Goal: Information Seeking & Learning: Learn about a topic

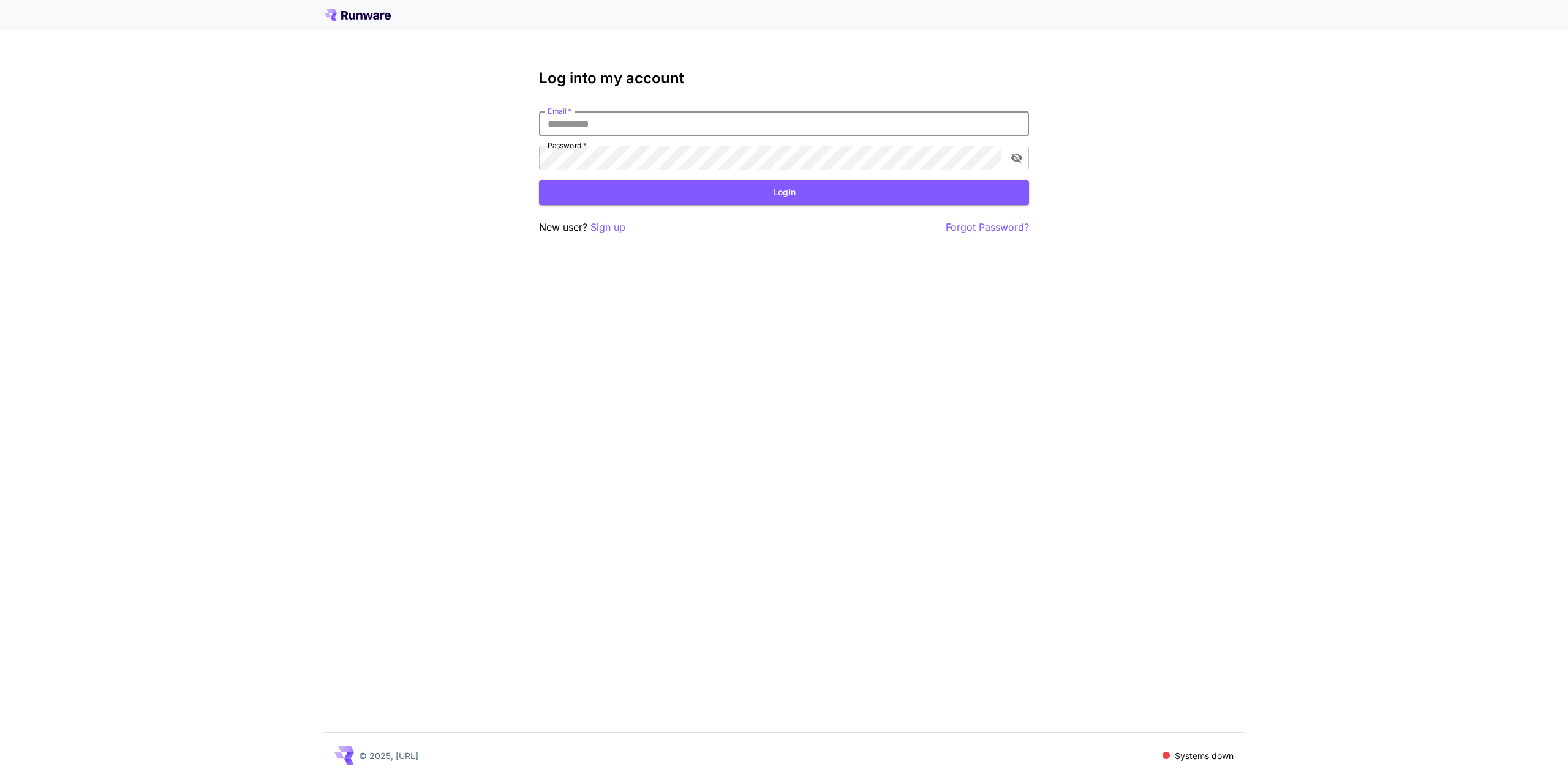
click at [731, 133] on input "Email   *" at bounding box center [784, 123] width 490 height 24
type input "**********"
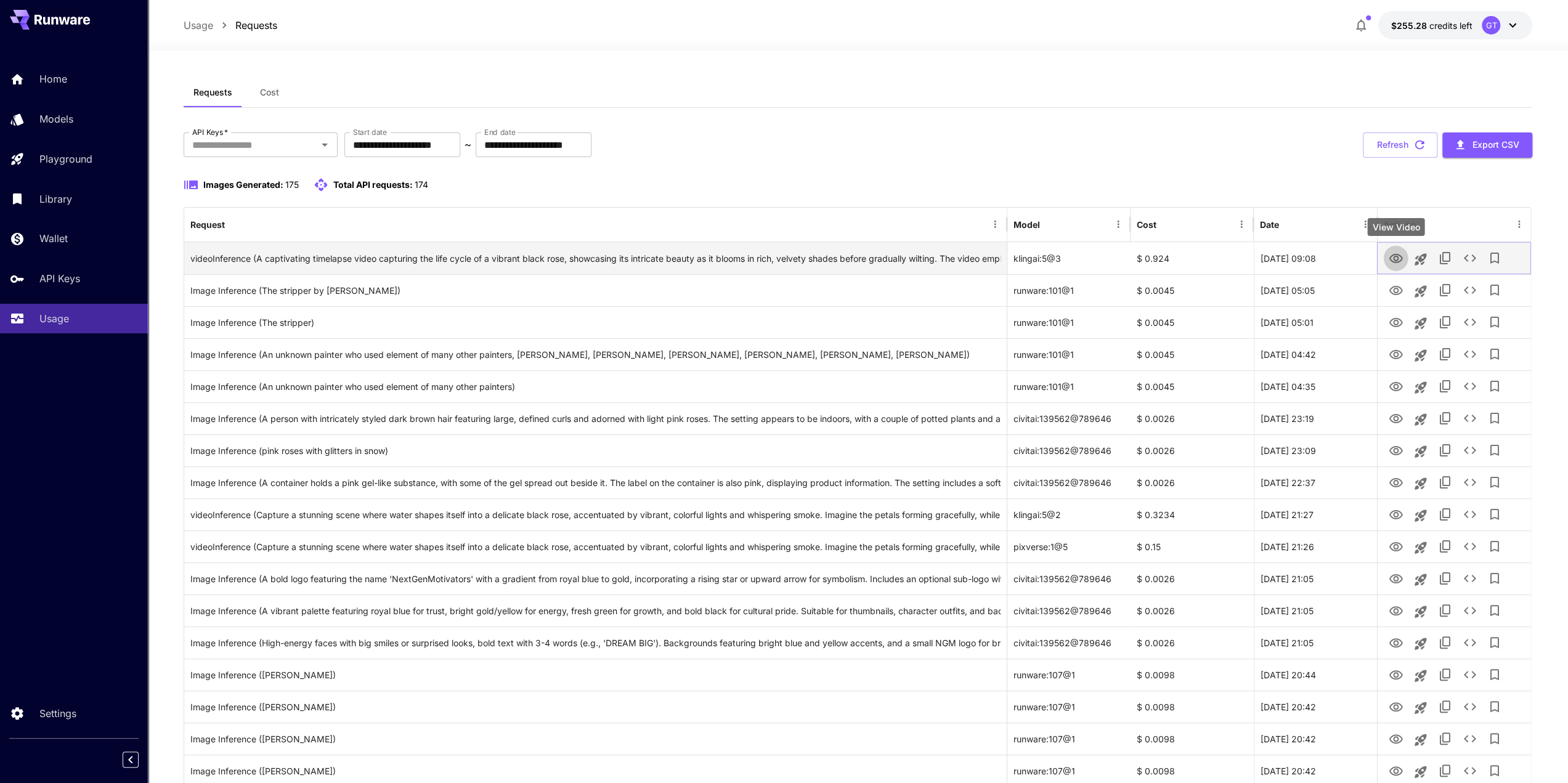
click at [1394, 258] on icon "View Video" at bounding box center [1395, 258] width 15 height 15
drag, startPoint x: 314, startPoint y: 257, endPoint x: 465, endPoint y: 262, distance: 151.1
click at [465, 262] on div "videoInference (A captivating timelapse video capturing the life cycle of a vib…" at bounding box center [595, 258] width 810 height 31
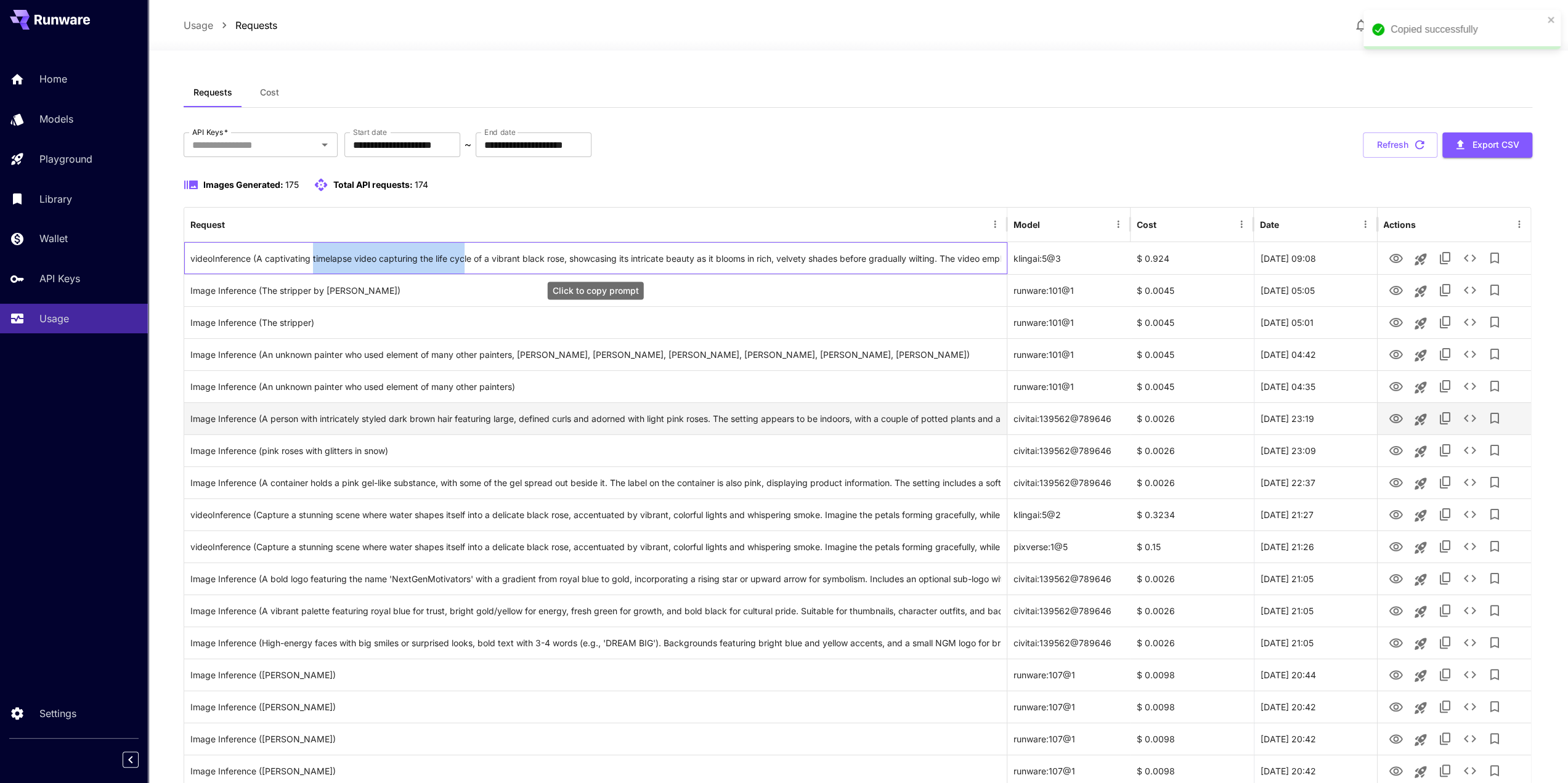
copy div "timelapse video capturing the life cyc"
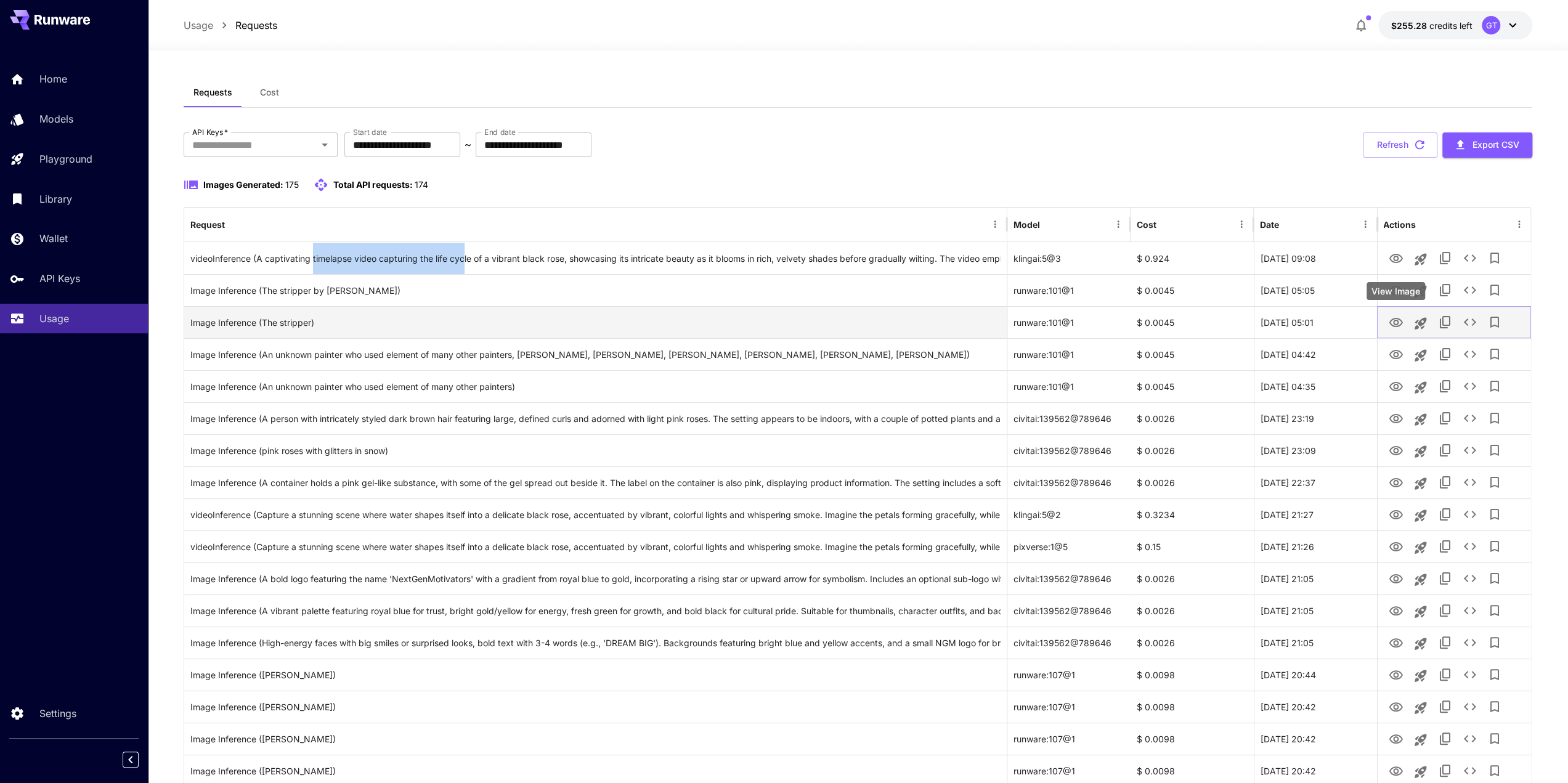
click at [1398, 327] on icon "View Image" at bounding box center [1395, 322] width 15 height 15
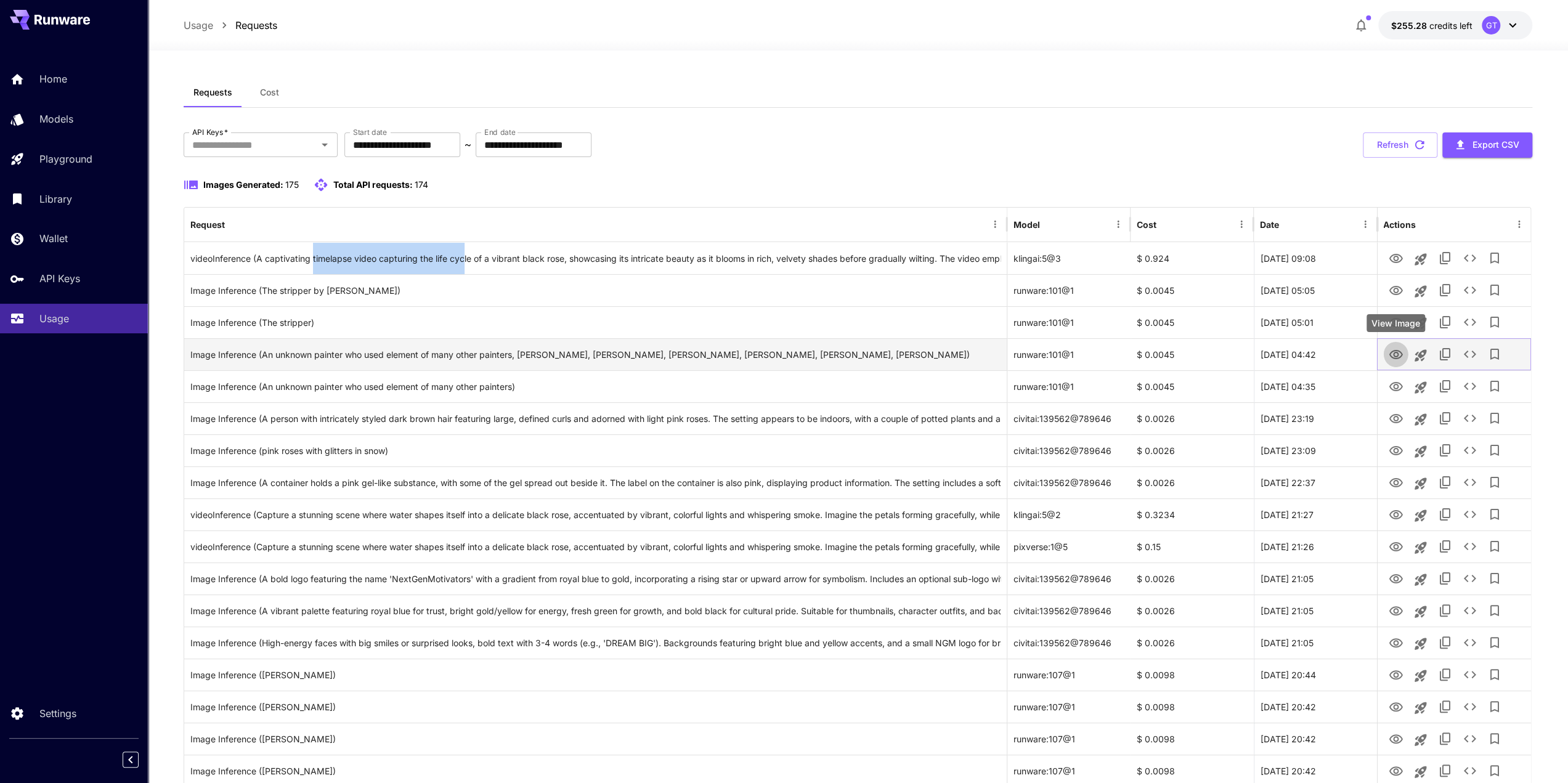
click at [1401, 357] on icon "View Image" at bounding box center [1395, 355] width 15 height 15
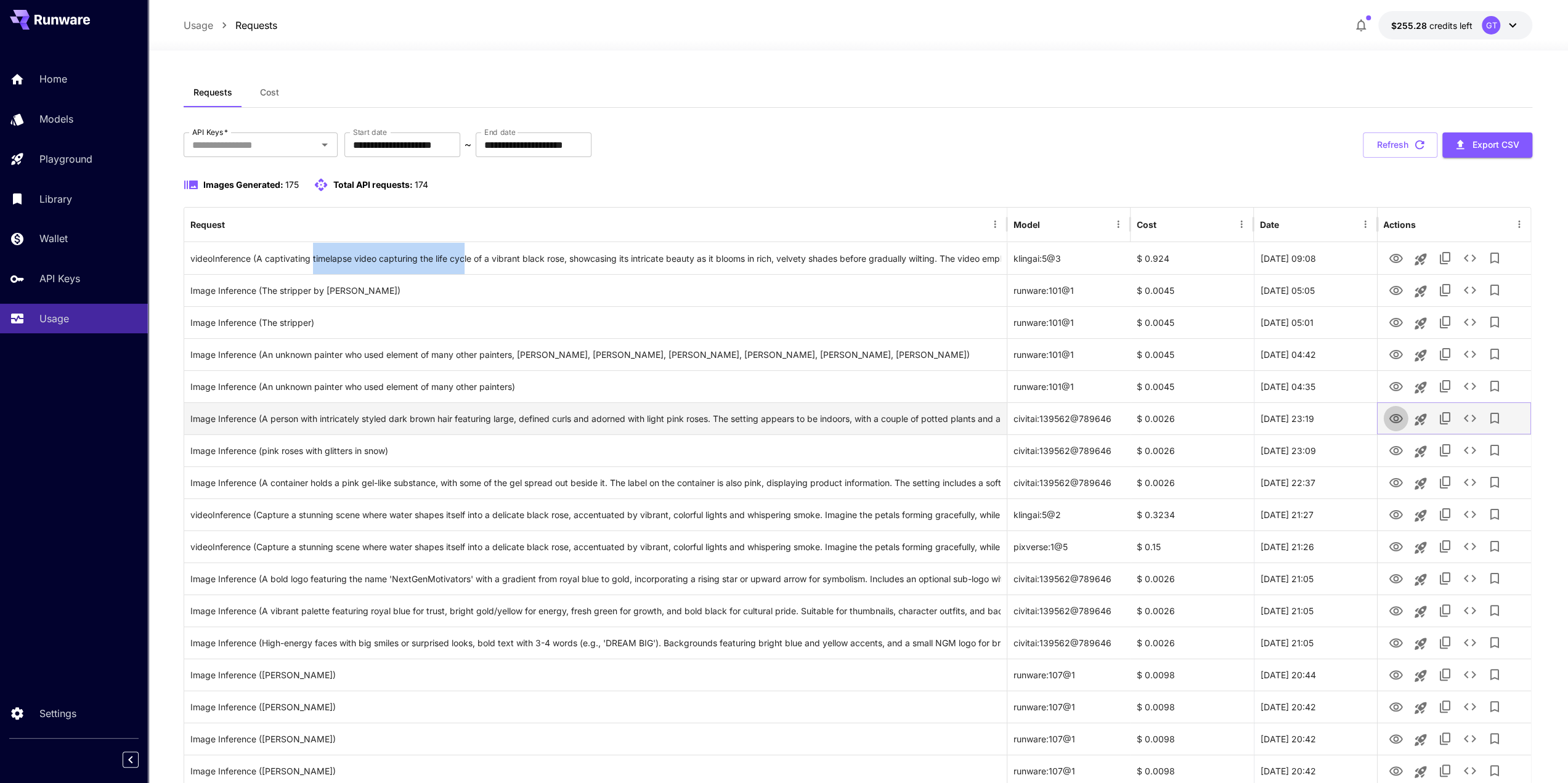
click at [1395, 417] on icon "View Image" at bounding box center [1395, 419] width 15 height 15
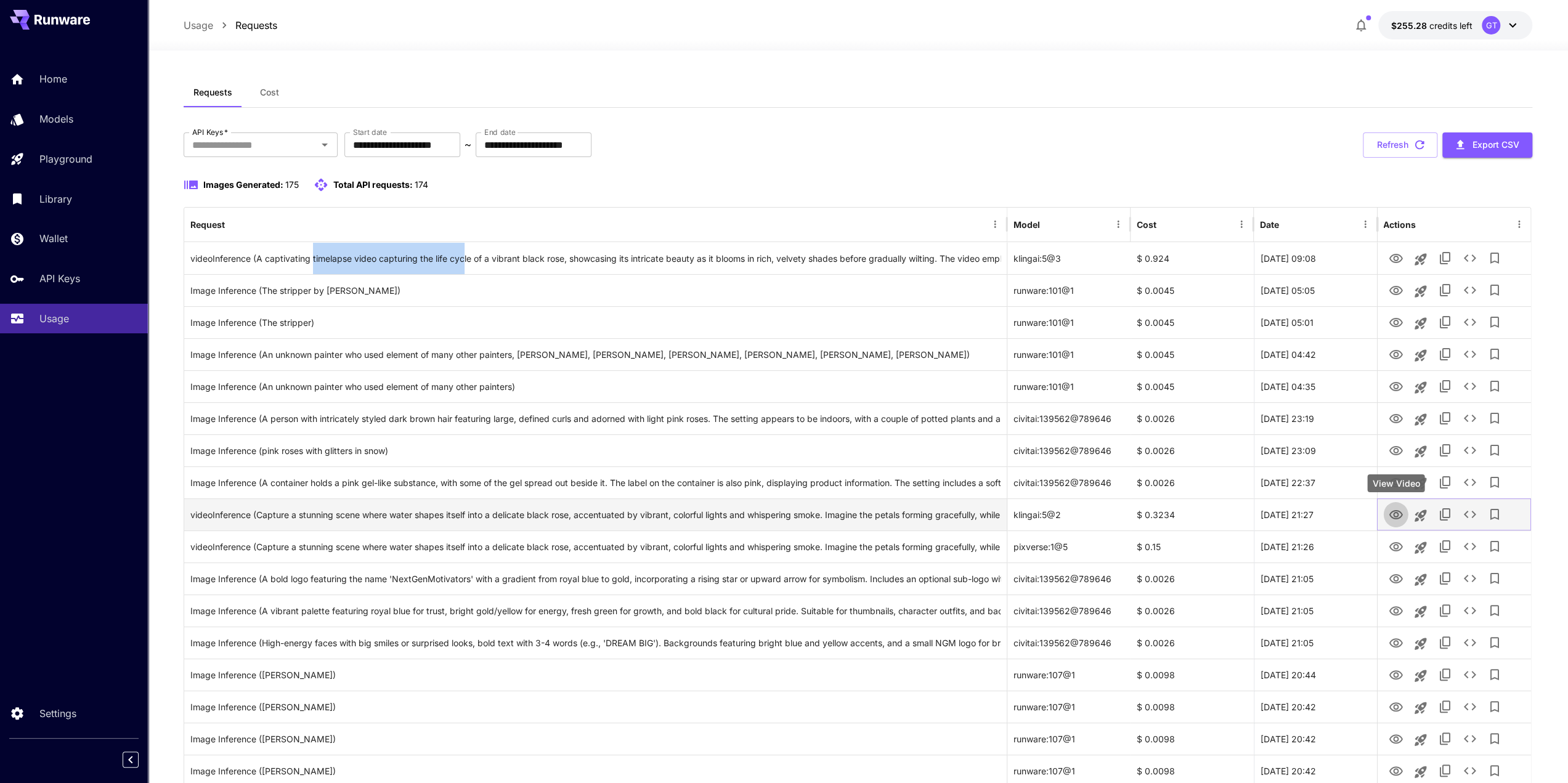
click at [1389, 514] on icon "View Video" at bounding box center [1395, 514] width 13 height 9
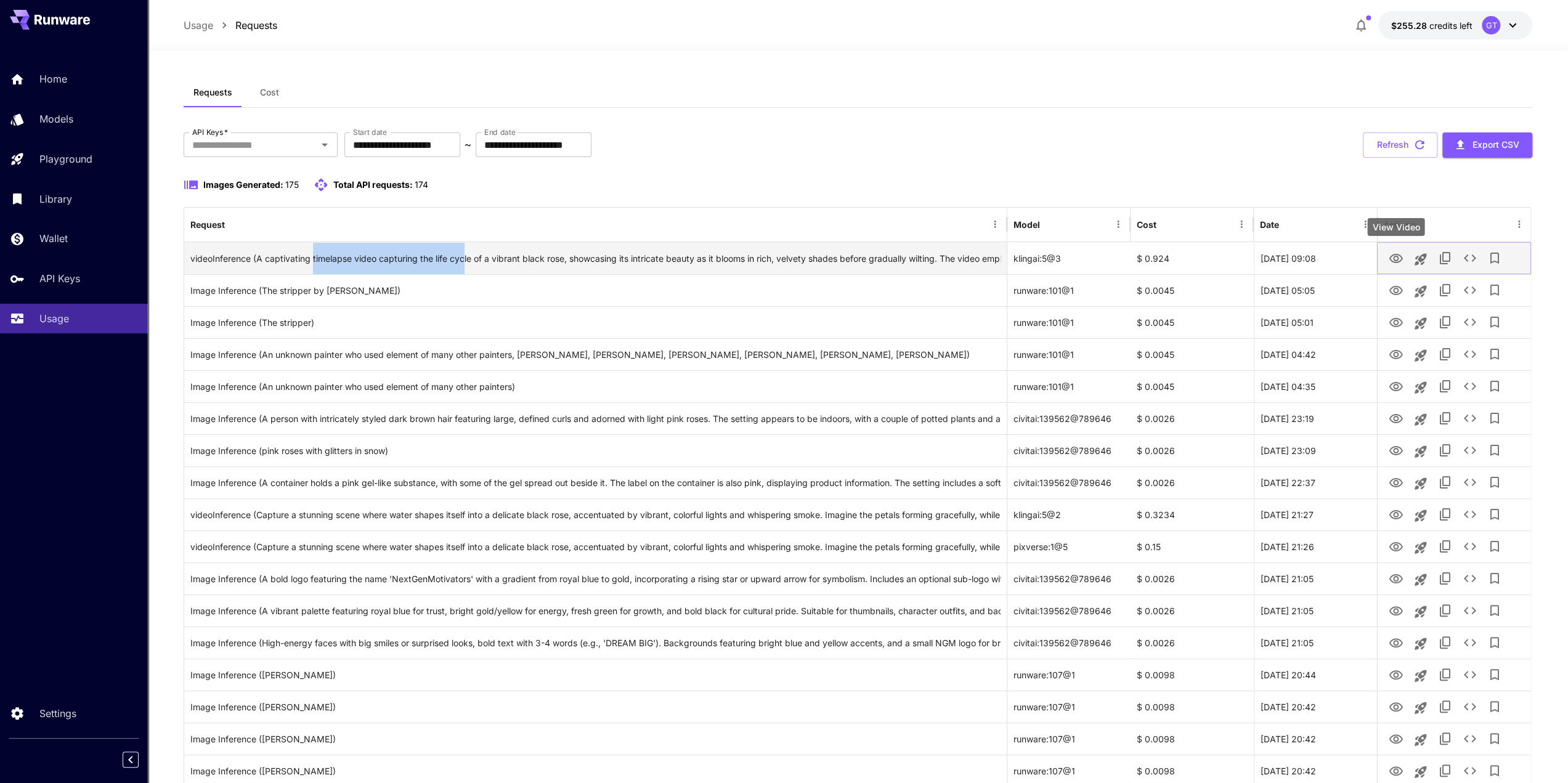
click at [1398, 263] on icon "View Video" at bounding box center [1395, 258] width 15 height 15
click at [1474, 253] on icon "See details" at bounding box center [1469, 258] width 15 height 15
click at [1471, 257] on icon "See details" at bounding box center [1469, 258] width 15 height 15
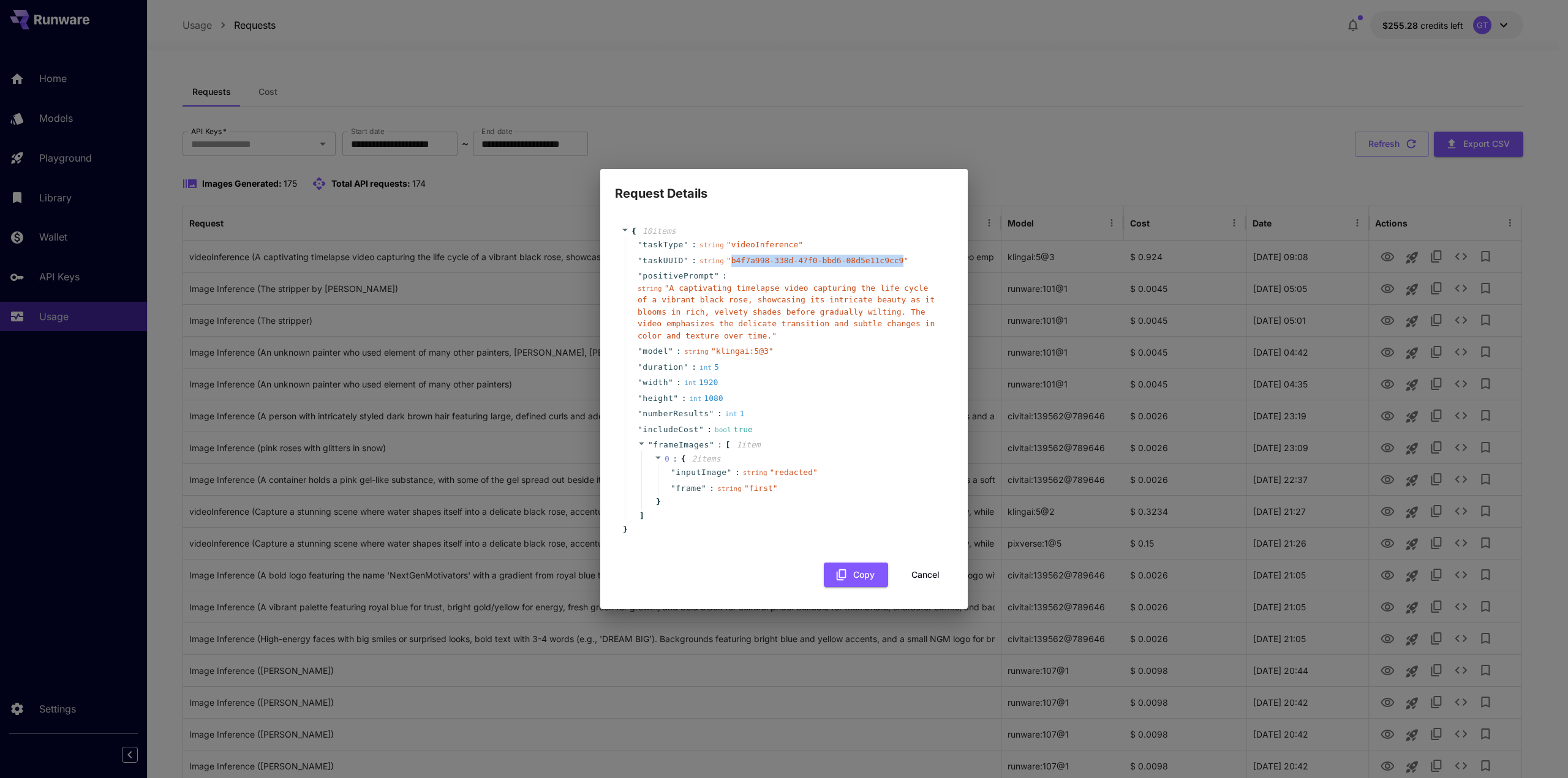
drag, startPoint x: 722, startPoint y: 261, endPoint x: 881, endPoint y: 264, distance: 159.0
click at [881, 264] on span "" b4f7a998-338d-47f0-bbd6-08d5e11c9cc9 "" at bounding box center [817, 260] width 182 height 9
copy span "b4f7a998-338d-47f0-bbd6-08d5e11c9cc9"
